Goal: Task Accomplishment & Management: Manage account settings

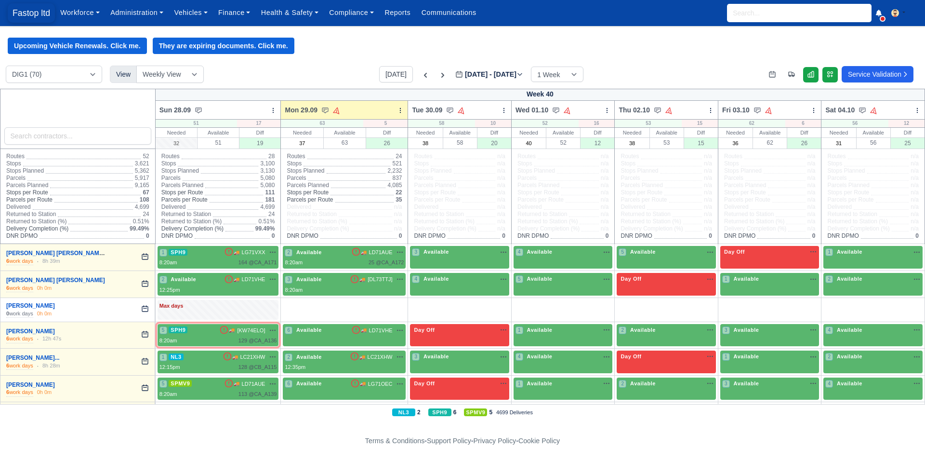
click at [31, 16] on span "Fastop ltd" at bounding box center [31, 12] width 47 height 19
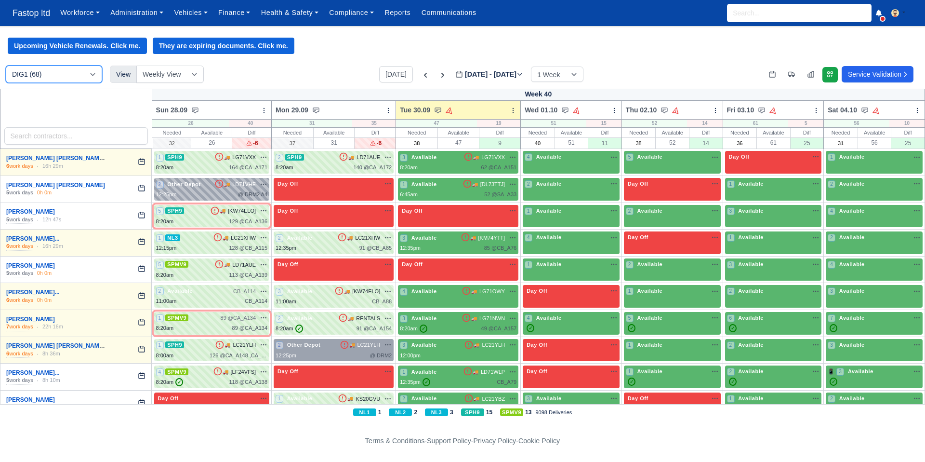
click at [78, 78] on select "DIG1 (68) DRM2 (0)" at bounding box center [54, 74] width 96 height 17
select select "5"
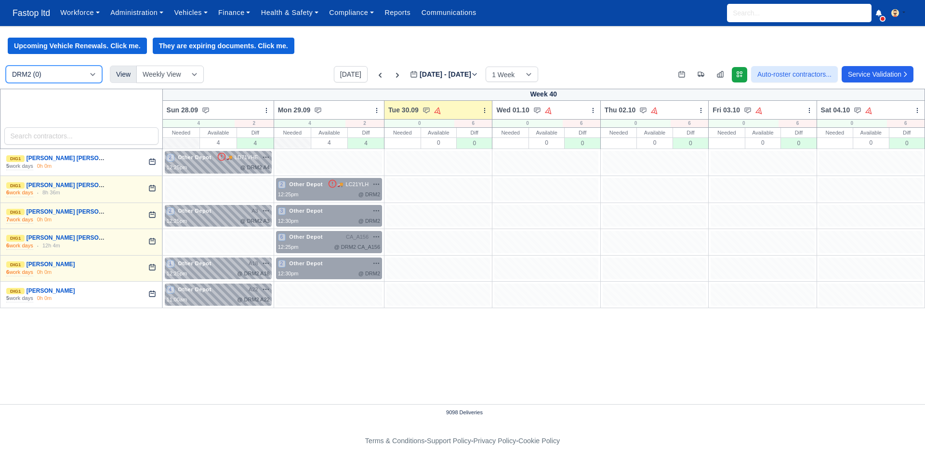
click at [70, 75] on select "DIG1 (68) DRM2 (0)" at bounding box center [54, 74] width 96 height 17
click at [69, 80] on select "DIG1 (68) DRM2 (0)" at bounding box center [54, 74] width 96 height 17
select select "1"
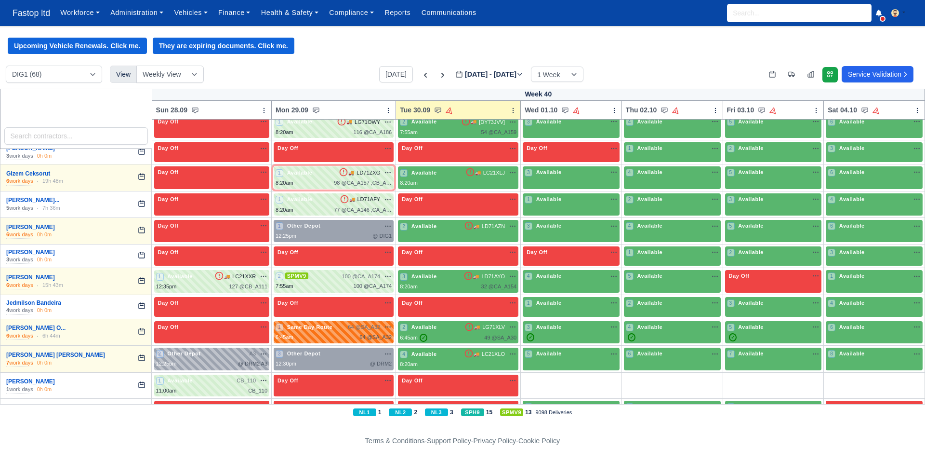
scroll to position [719, 0]
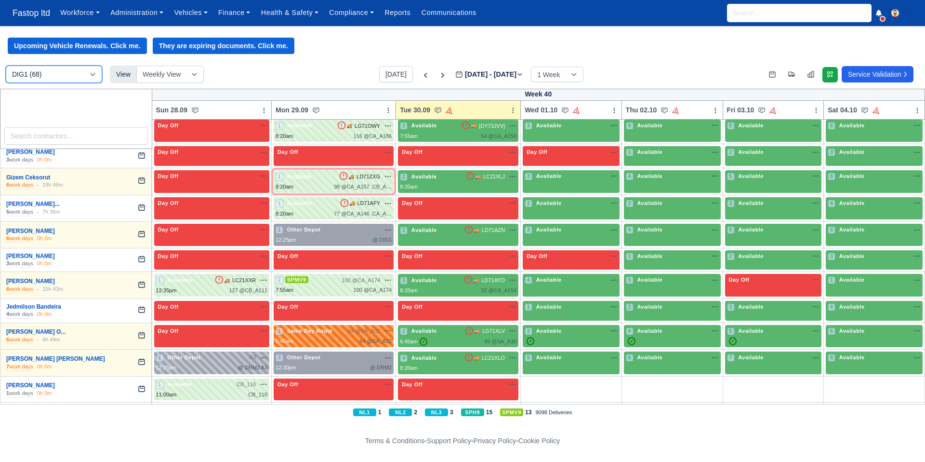
click at [57, 79] on select "DIG1 (68) DRM2 (0)" at bounding box center [54, 74] width 96 height 17
select select "5"
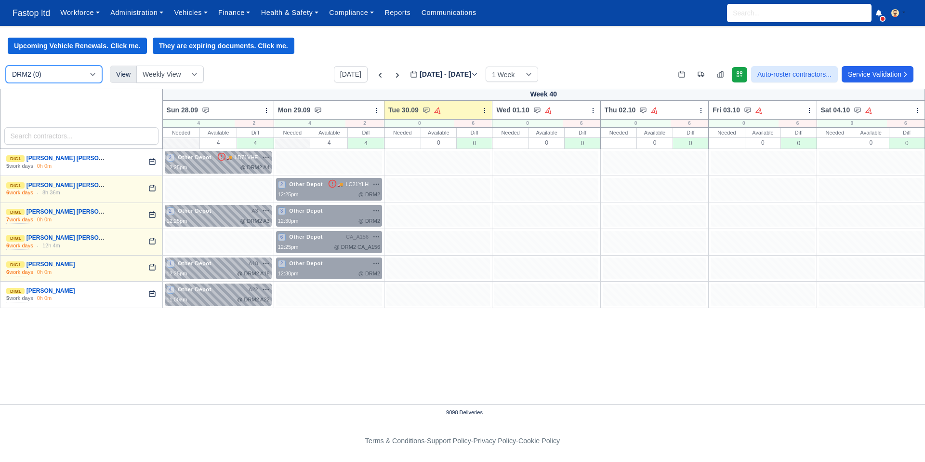
click at [71, 74] on select "DIG1 (68) DRM2 (0)" at bounding box center [54, 74] width 96 height 17
select select "1"
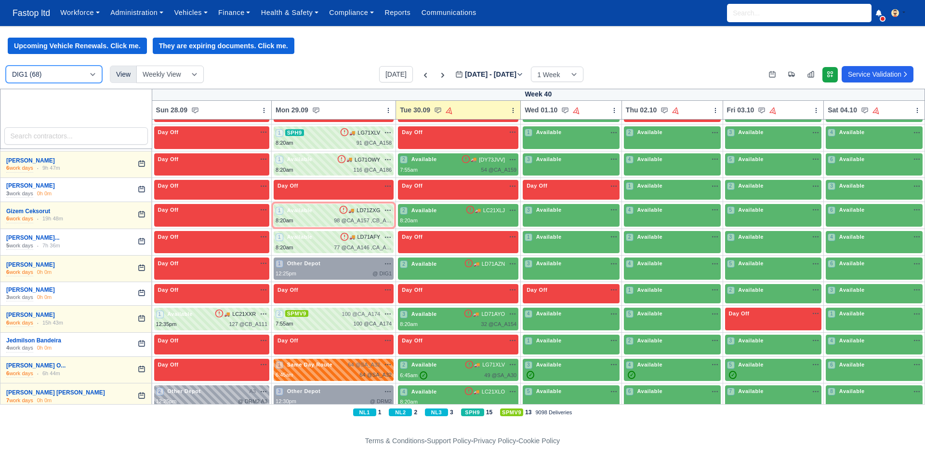
scroll to position [696, 0]
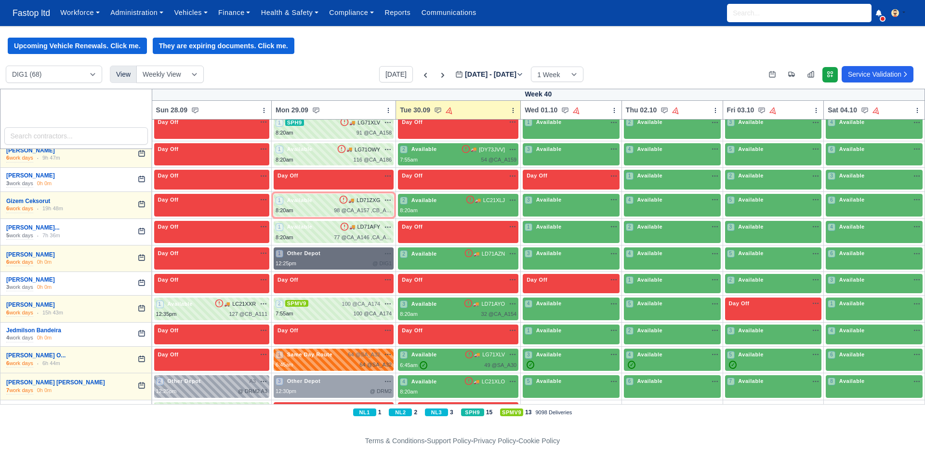
click at [338, 260] on div "12:25pm @ DIG1" at bounding box center [334, 263] width 116 height 8
select select "Other Depot"
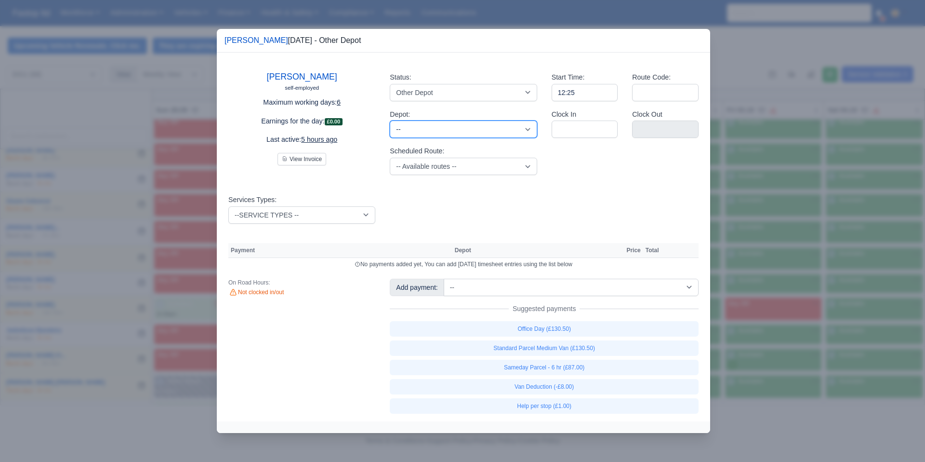
click at [447, 137] on select "-- West Thurrock (DRM2) - Amazon logistics ULEZ" at bounding box center [463, 129] width 147 height 17
select select "5"
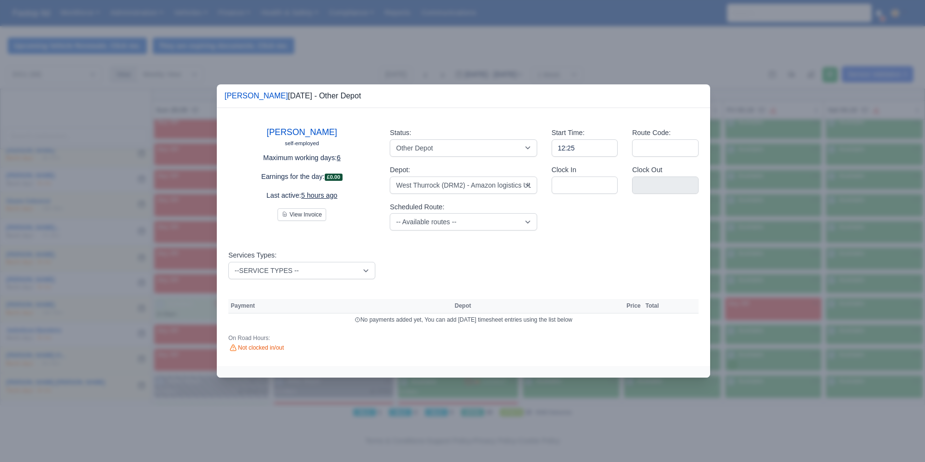
click at [468, 57] on div at bounding box center [462, 231] width 925 height 462
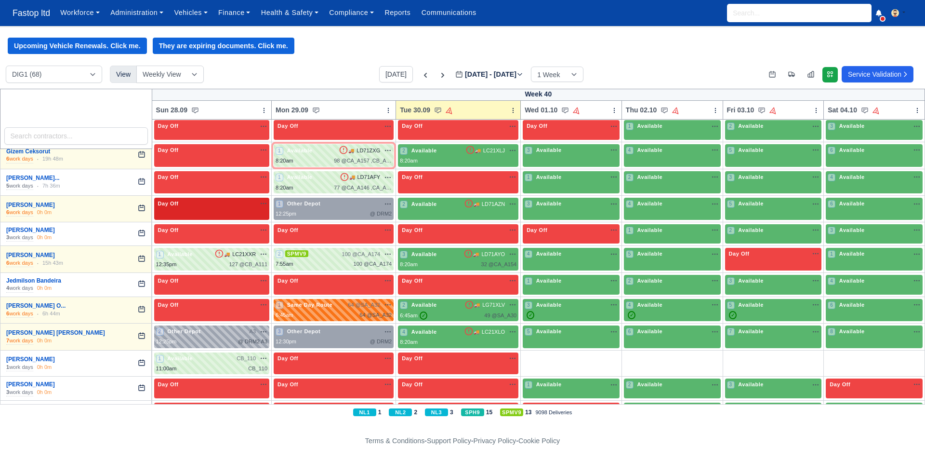
scroll to position [746, 0]
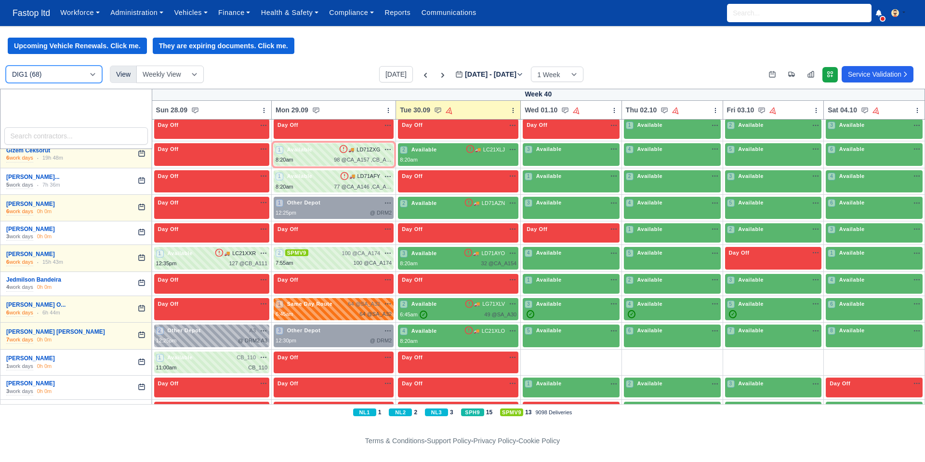
click at [84, 79] on select "DIG1 (68) DRM2 (0)" at bounding box center [54, 74] width 96 height 17
select select "5"
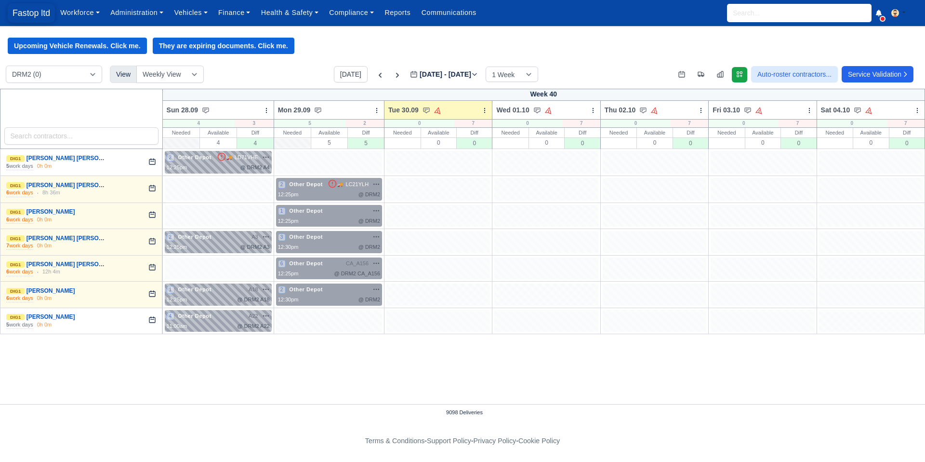
click at [31, 14] on span "Fastop ltd" at bounding box center [31, 12] width 47 height 19
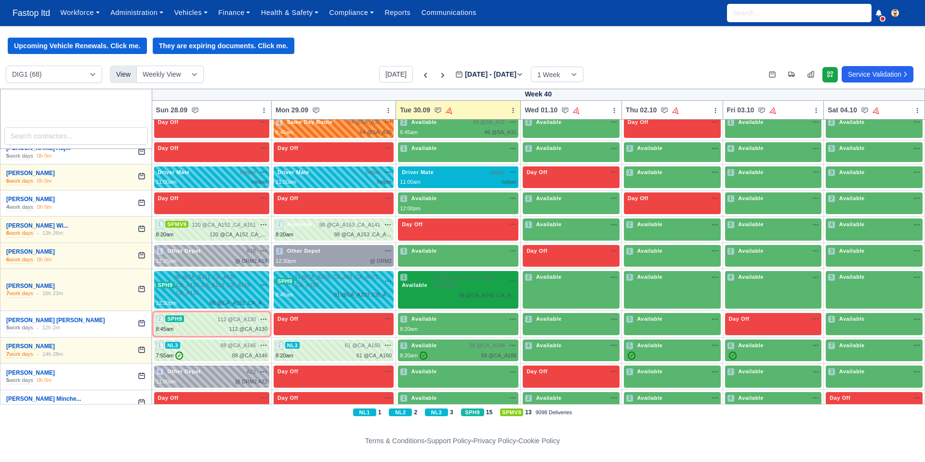
scroll to position [1483, 0]
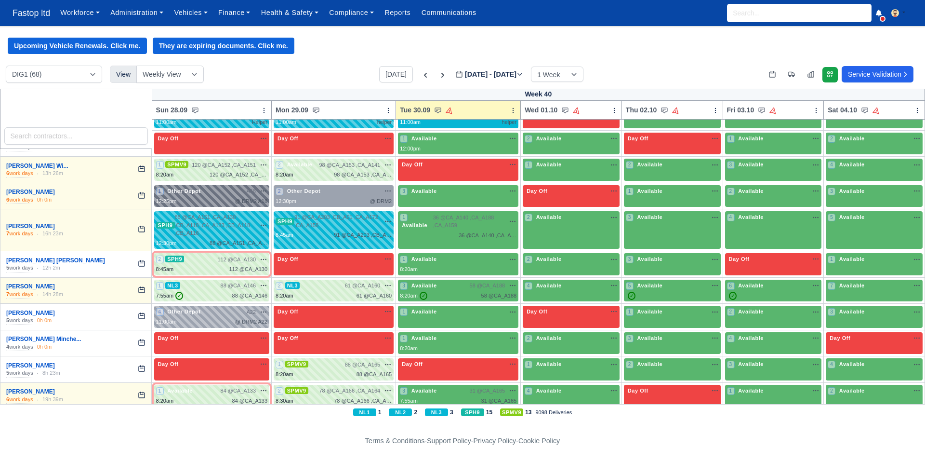
click at [208, 188] on div "1 Other Depot A18 na" at bounding box center [212, 191] width 112 height 8
select select "Other Depot"
select select "5"
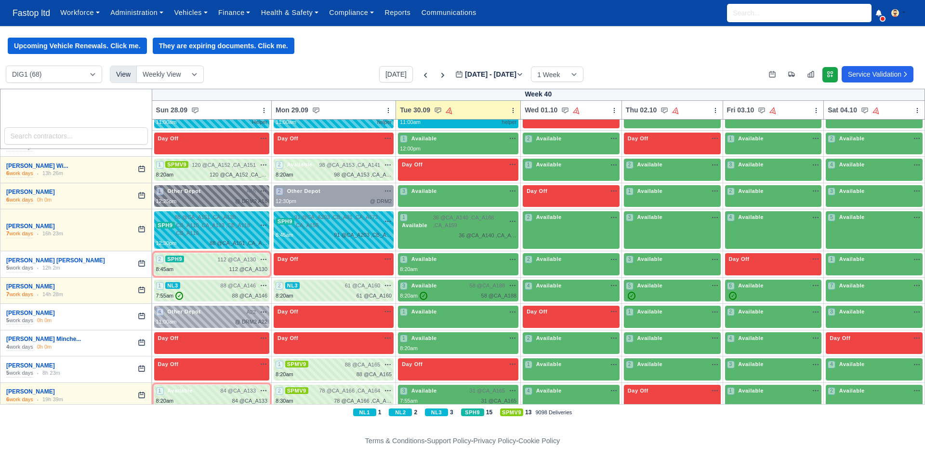
select select "5"
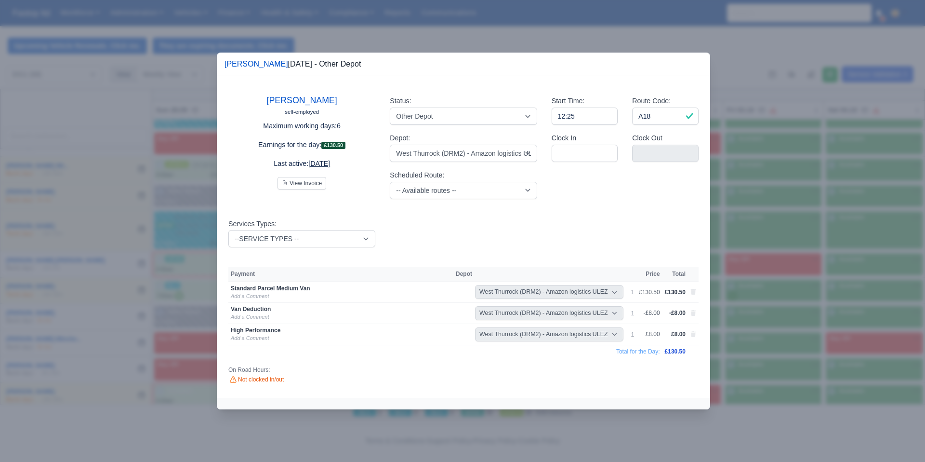
click at [746, 152] on div at bounding box center [462, 231] width 925 height 462
